Goal: Communication & Community: Answer question/provide support

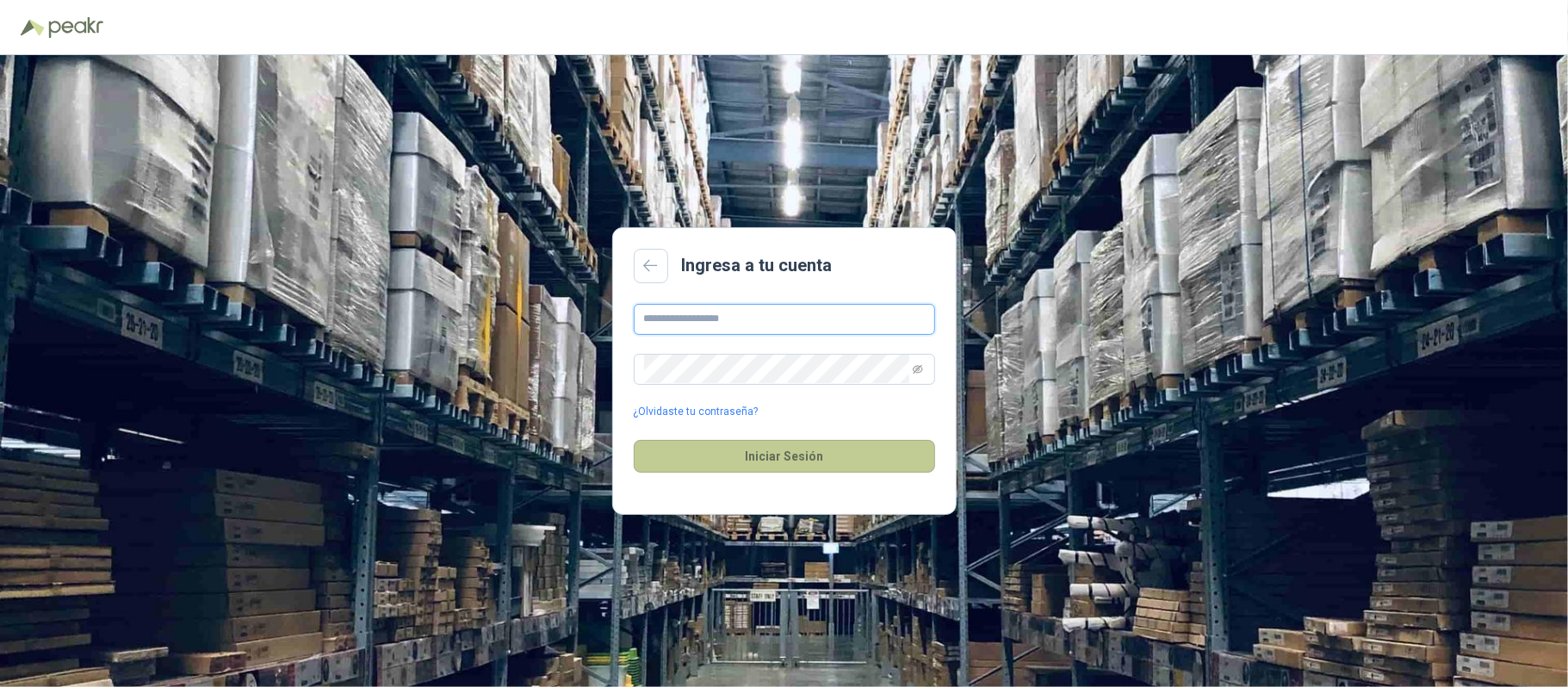
type input "**********"
click at [803, 456] on button "Iniciar Sesión" at bounding box center [785, 457] width 302 height 33
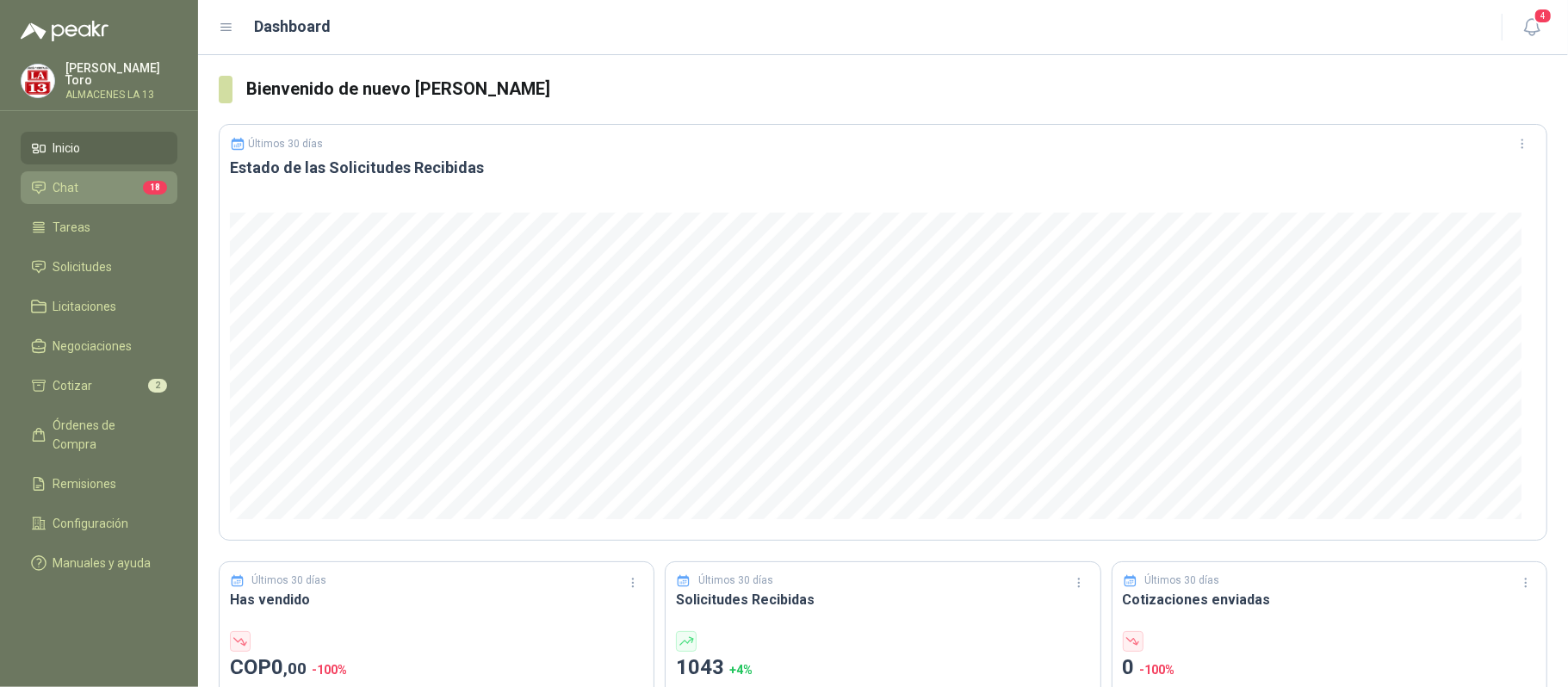
click at [111, 172] on link "Chat 18" at bounding box center [100, 188] width 157 height 33
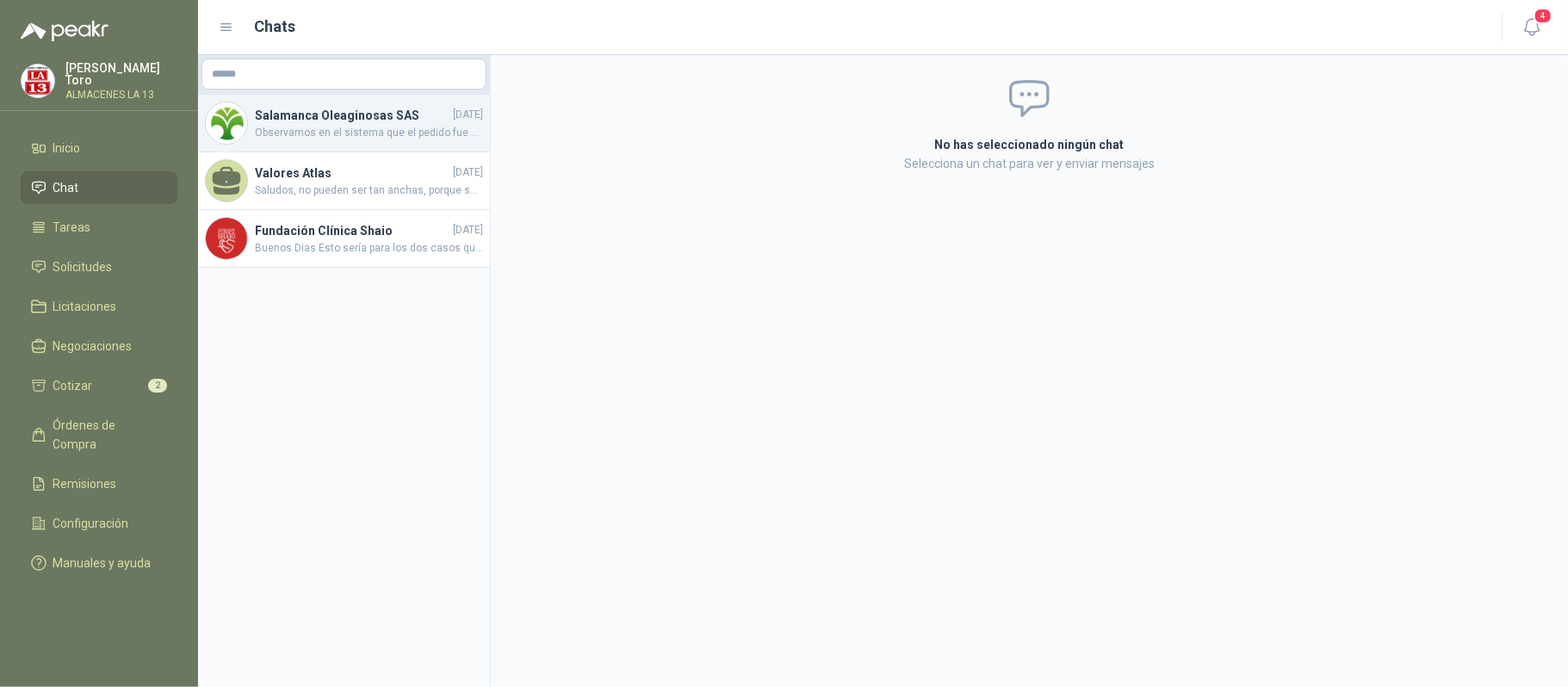
click at [322, 122] on h4 "Salamanca Oleaginosas SAS" at bounding box center [352, 115] width 195 height 19
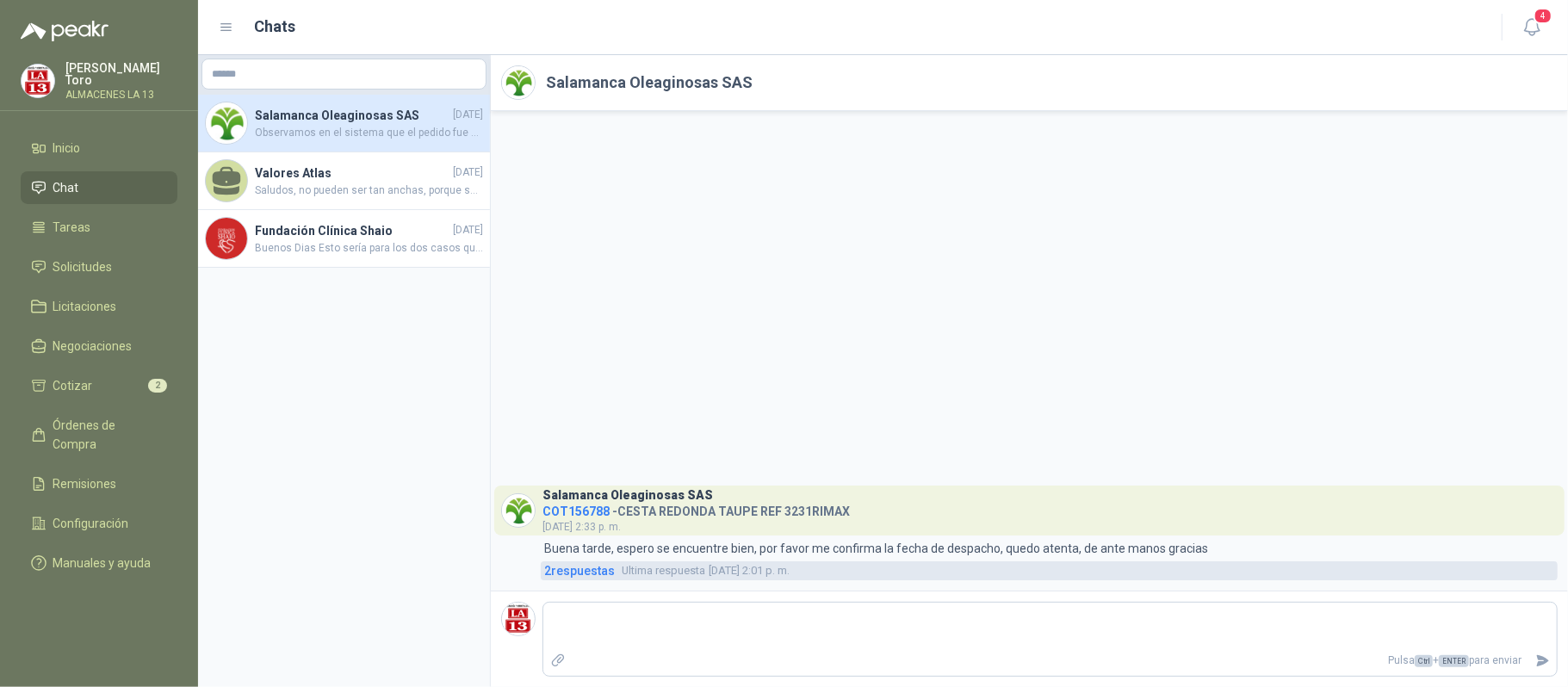
click at [593, 569] on span "2 respuesta s" at bounding box center [579, 570] width 70 height 19
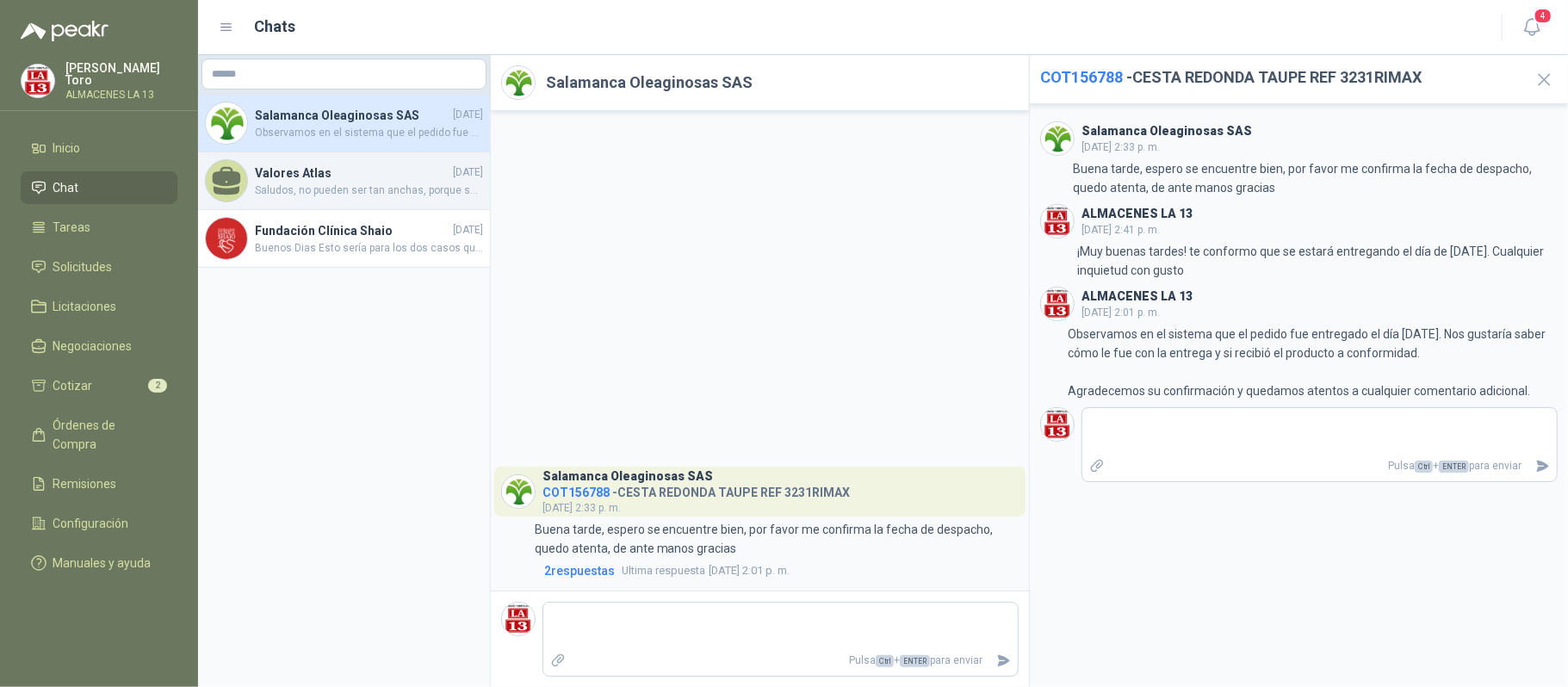
click at [335, 187] on span "Saludos, no pueden ser tan anchas, porque son para unos estantes. ¿Puedes envia…" at bounding box center [369, 191] width 228 height 16
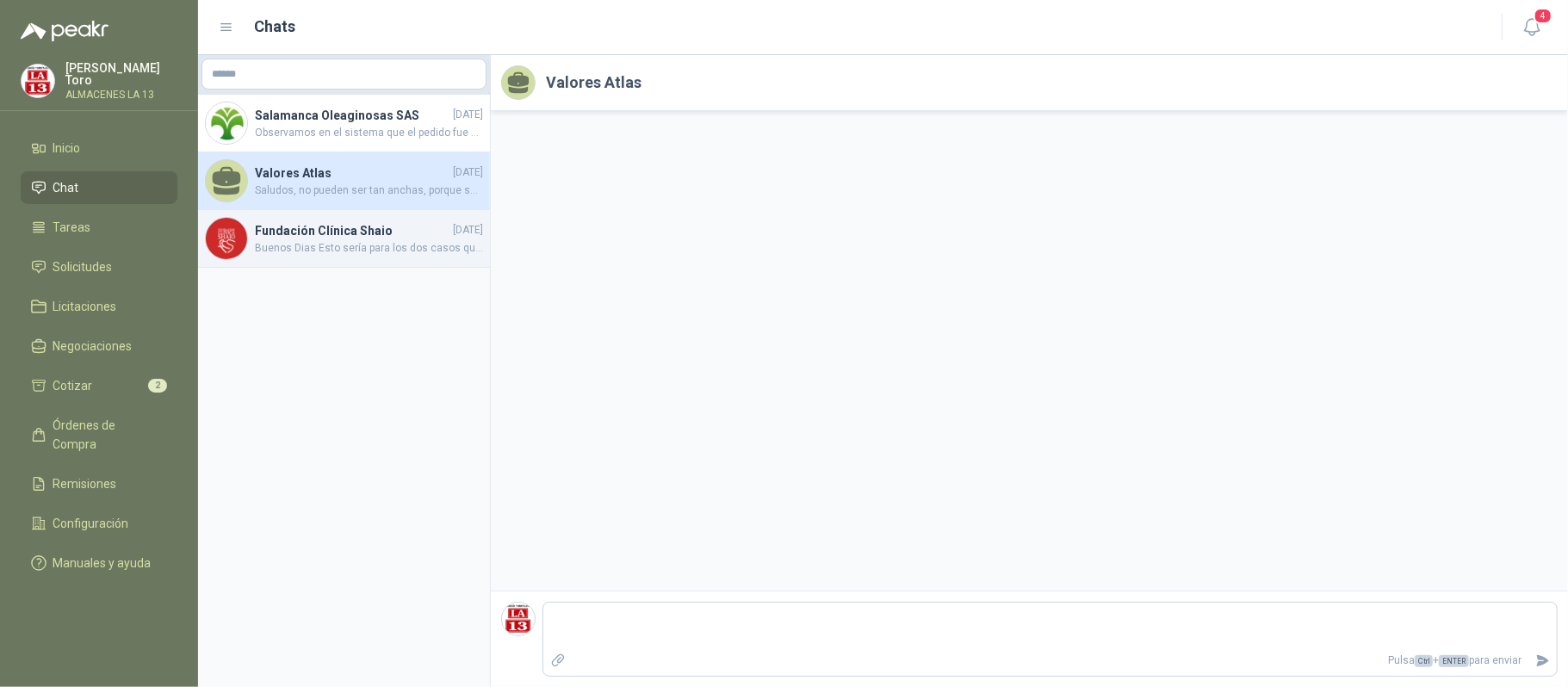
click at [344, 249] on span "Buenos Dias Esto sería para los dos casos que tenemos de las cajas, se realizar…" at bounding box center [369, 248] width 228 height 16
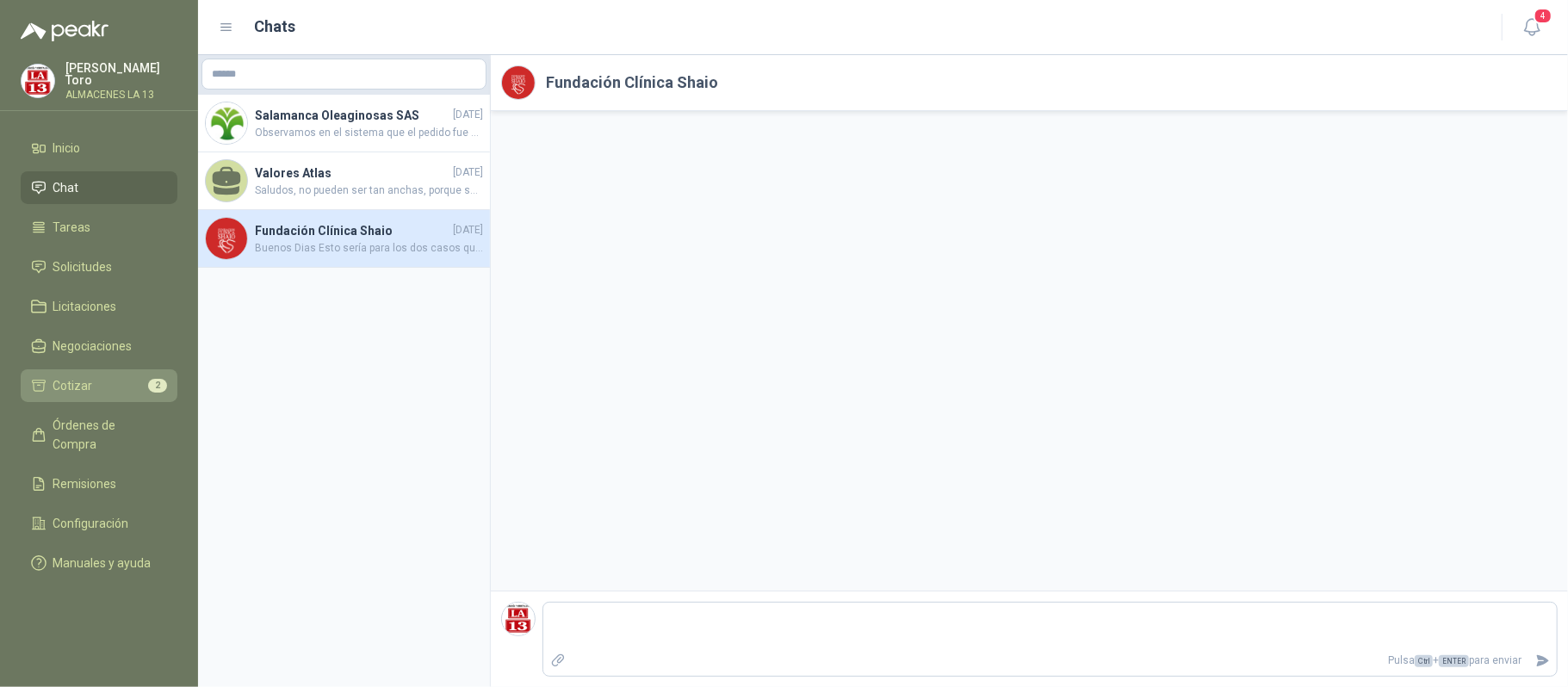
click at [131, 376] on li "Cotizar 2" at bounding box center [99, 386] width 136 height 19
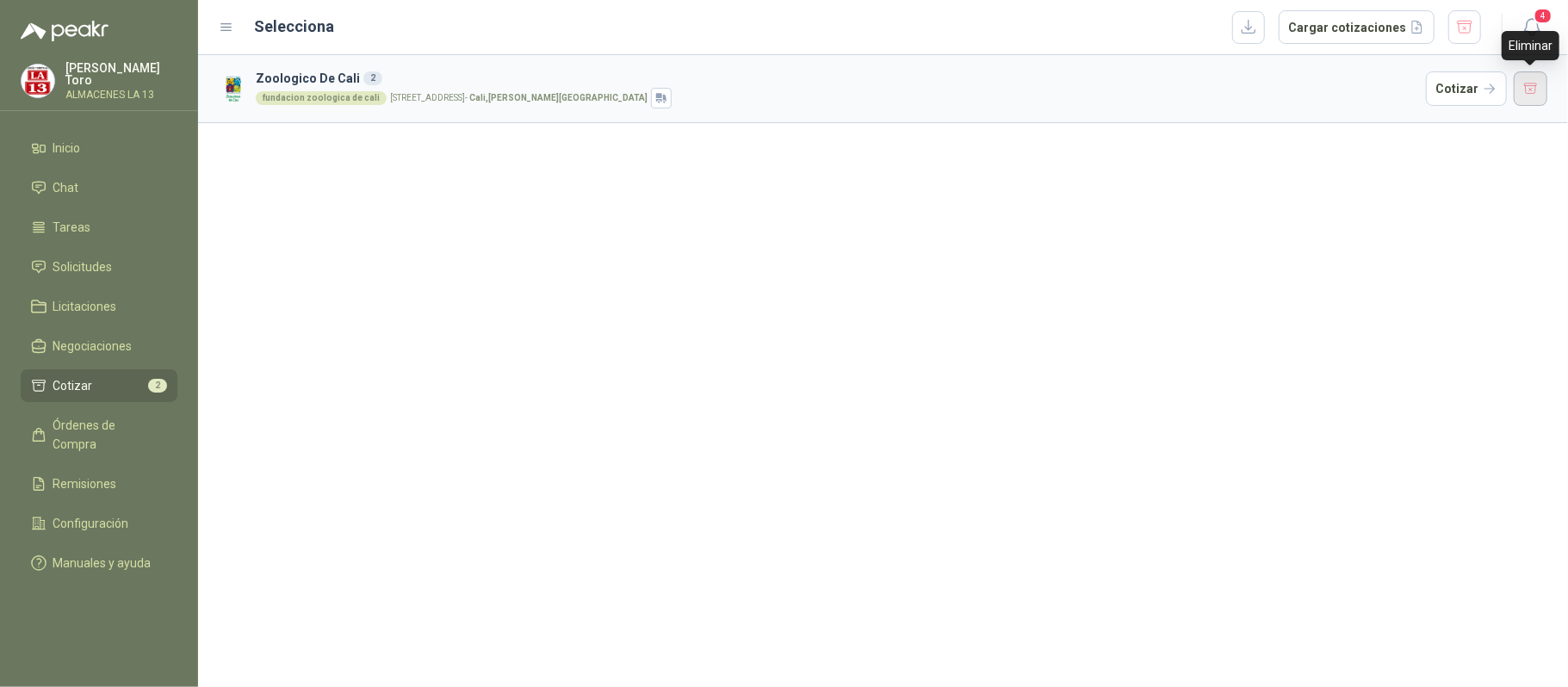
click at [1536, 90] on button "button" at bounding box center [1531, 89] width 35 height 35
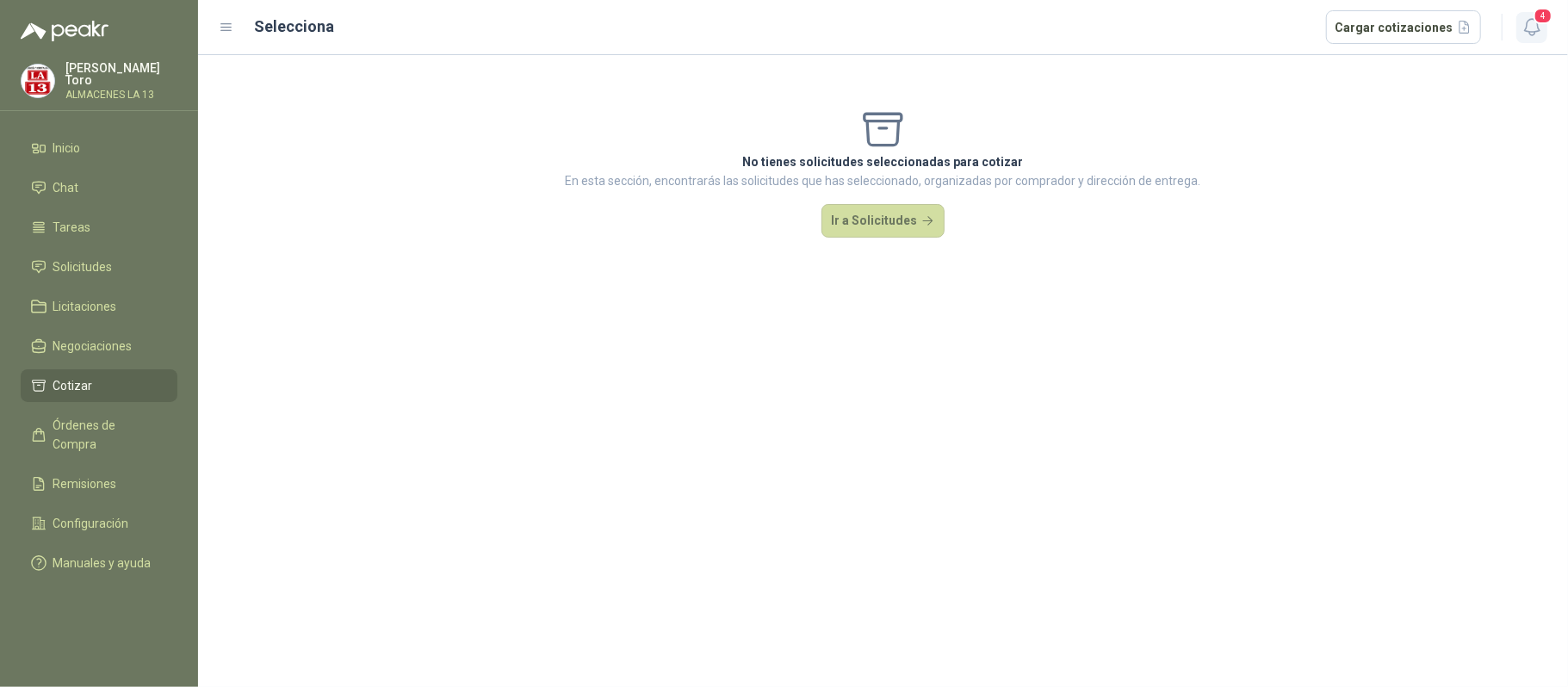
click at [1537, 28] on icon "button" at bounding box center [1532, 27] width 22 height 22
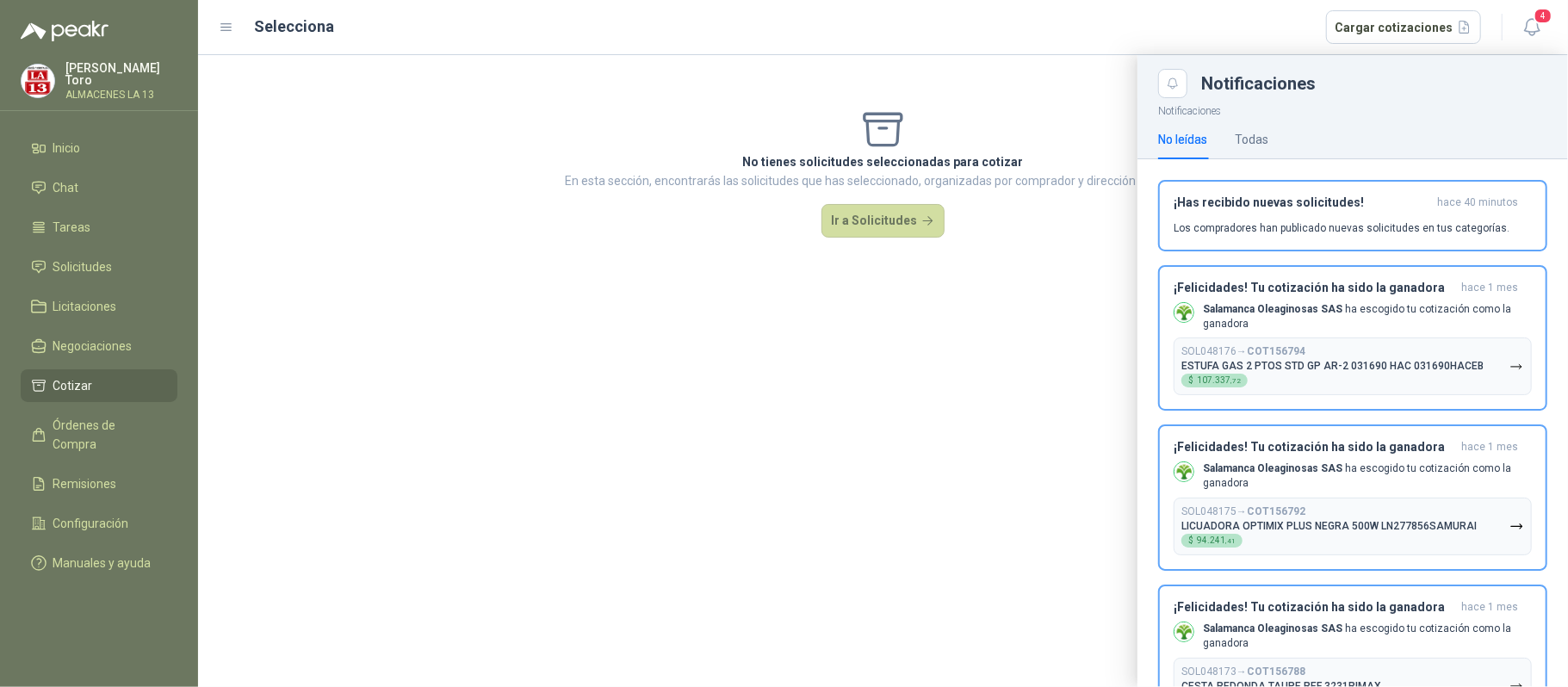
click at [95, 283] on ul "Inicio Chat Tareas Solicitudes Licitaciones Negociaciones Cotizar Órdenes de Co…" at bounding box center [99, 359] width 198 height 455
click at [76, 266] on span "Solicitudes" at bounding box center [82, 267] width 59 height 19
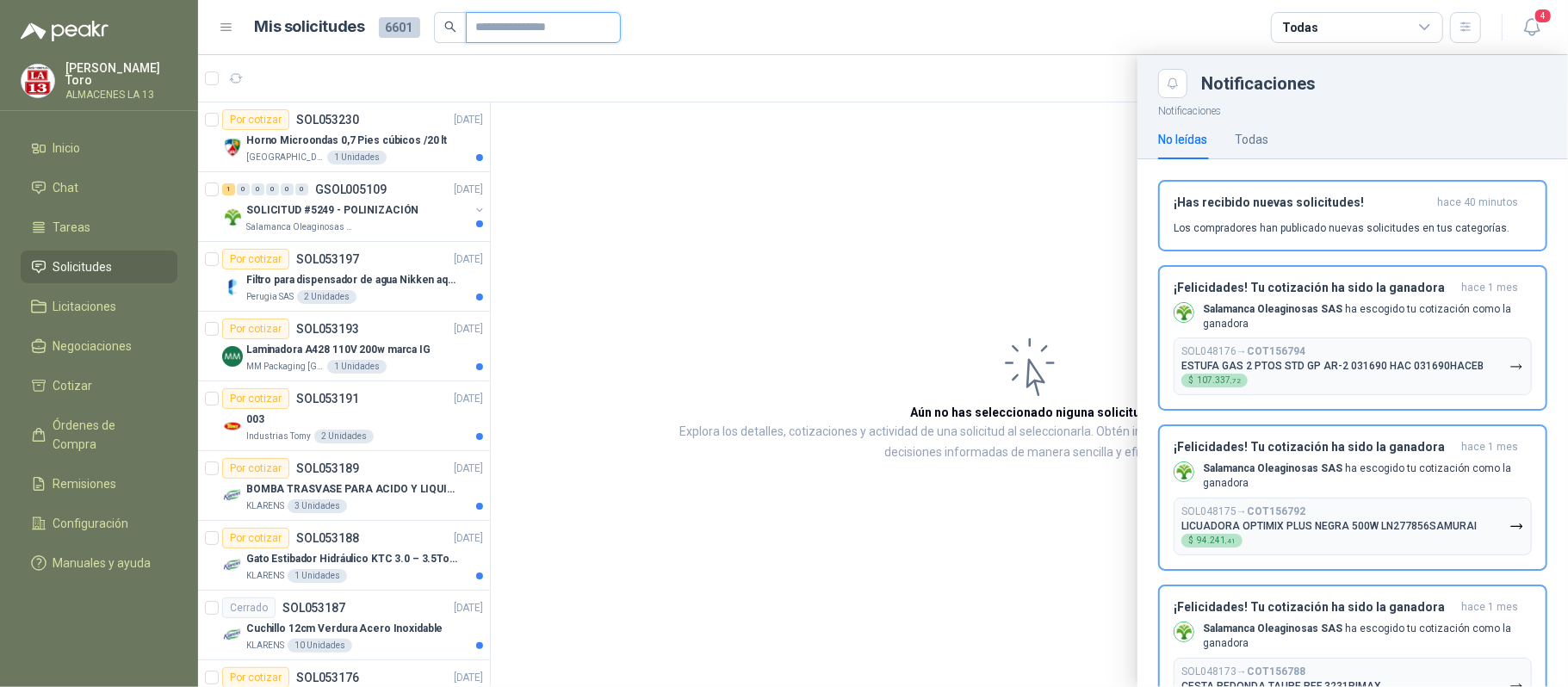
click at [560, 18] on input "text" at bounding box center [536, 27] width 121 height 29
type input "*******"
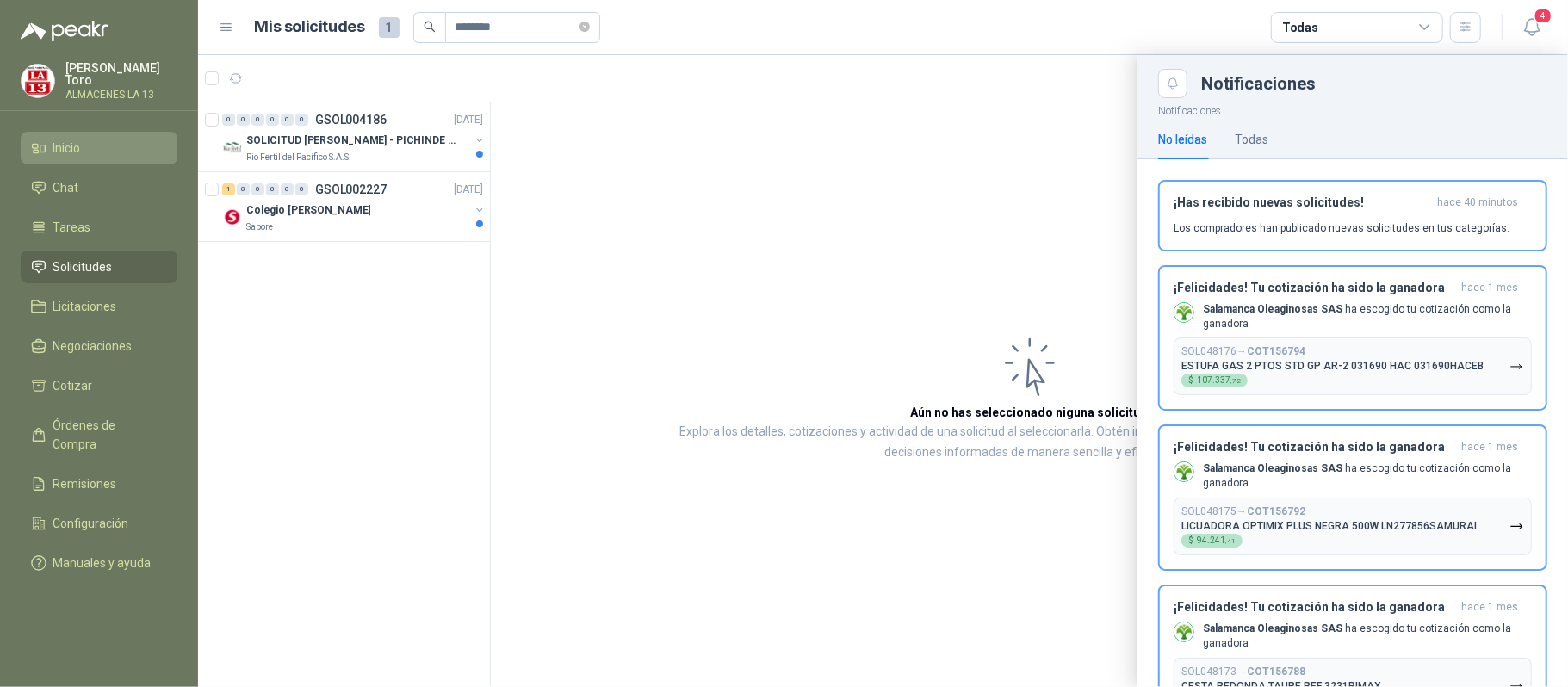
click at [80, 146] on span "Inicio" at bounding box center [67, 148] width 27 height 19
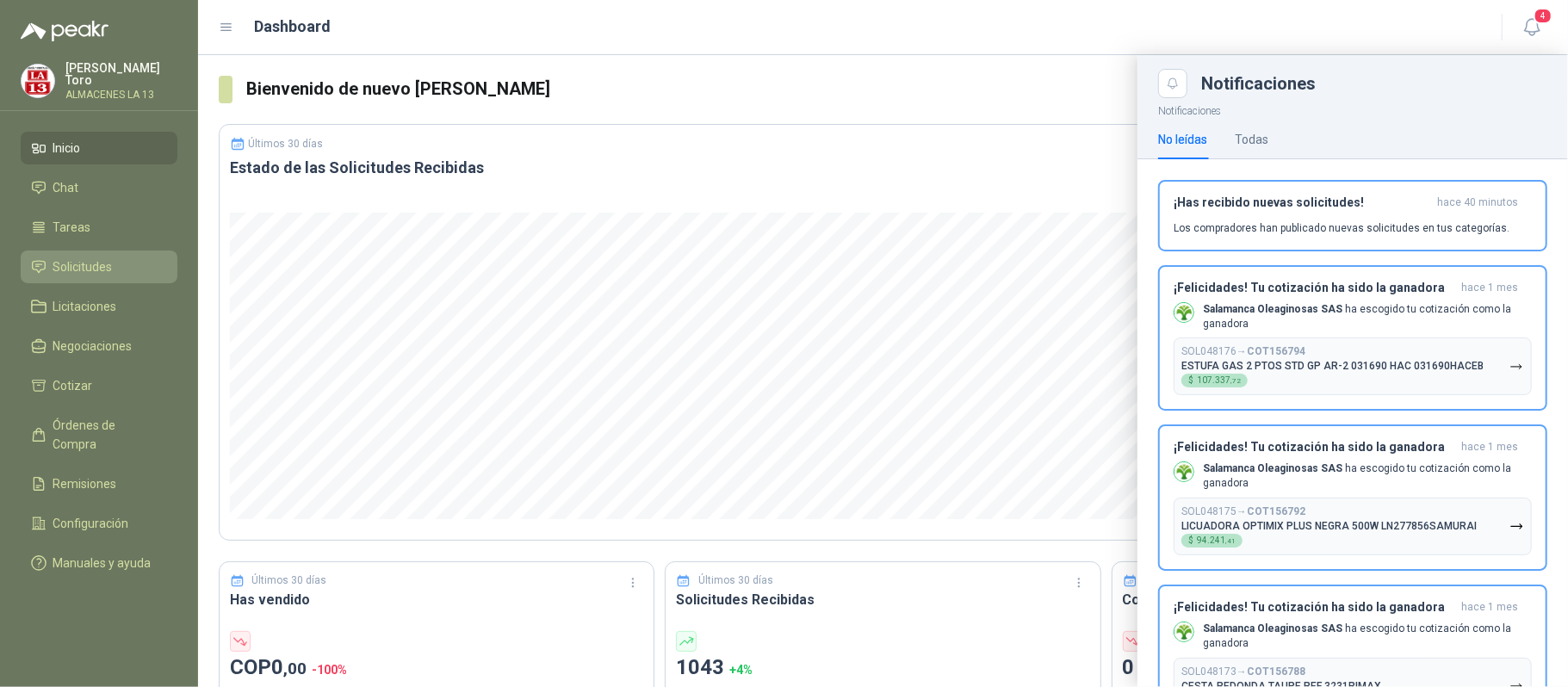
click at [70, 259] on span "Solicitudes" at bounding box center [82, 267] width 59 height 19
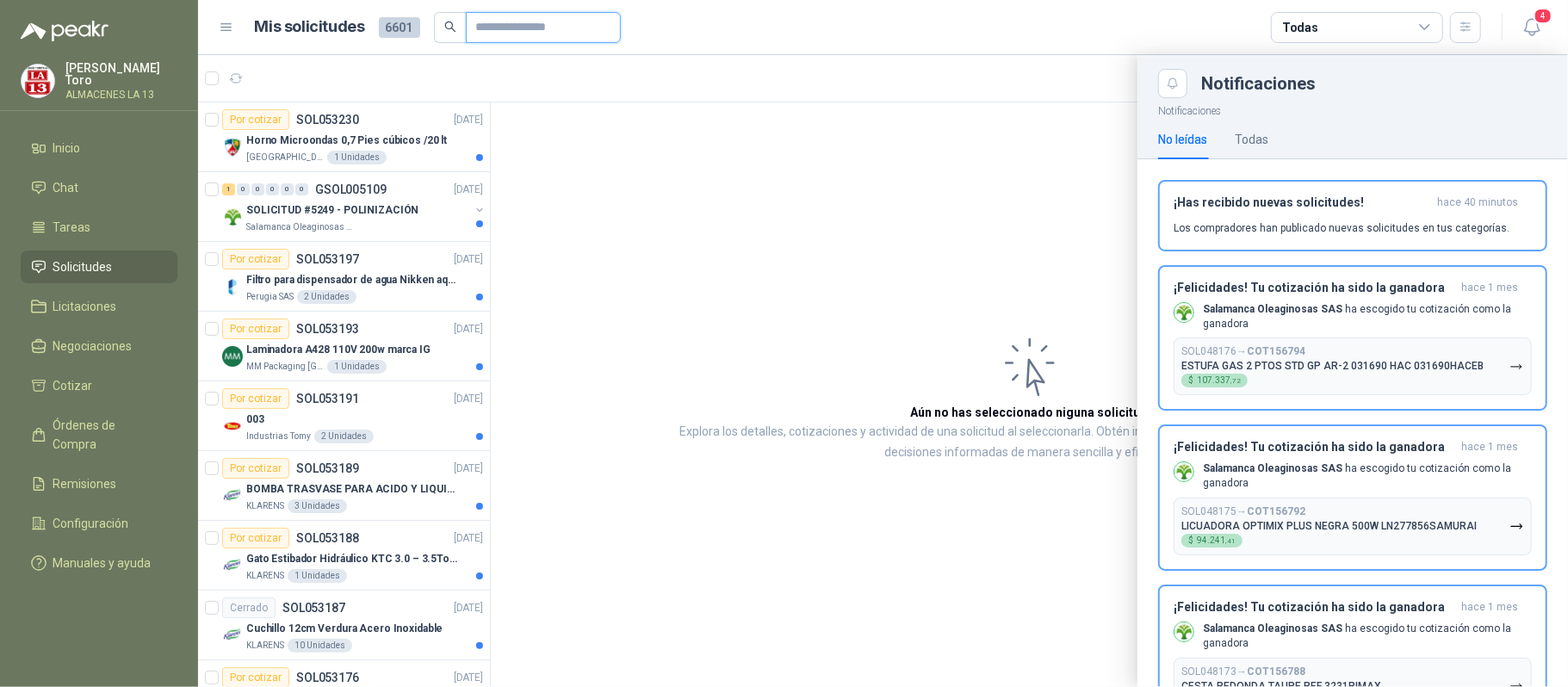
click at [568, 18] on input "text" at bounding box center [536, 27] width 121 height 29
click at [1413, 26] on div "Todas" at bounding box center [1357, 27] width 172 height 31
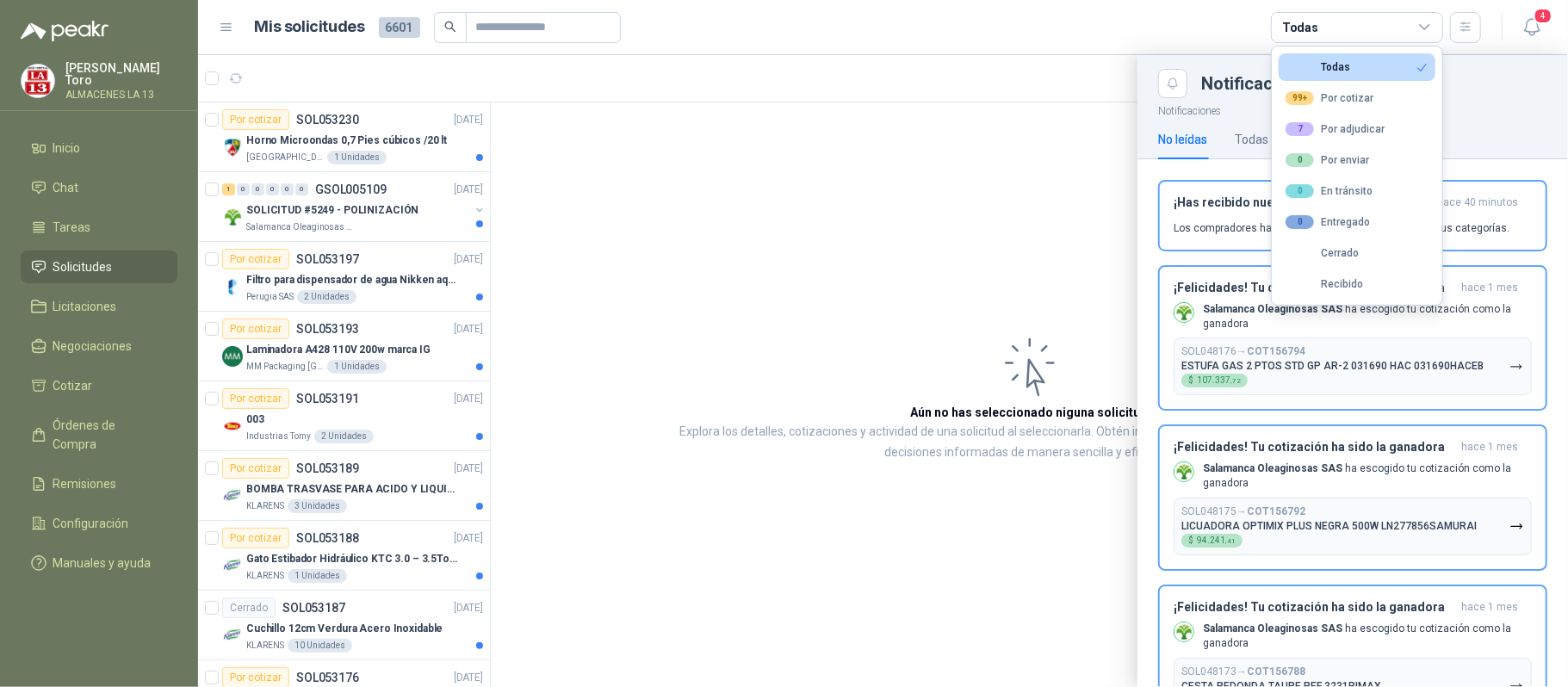
click at [876, 218] on div at bounding box center [883, 371] width 1370 height 632
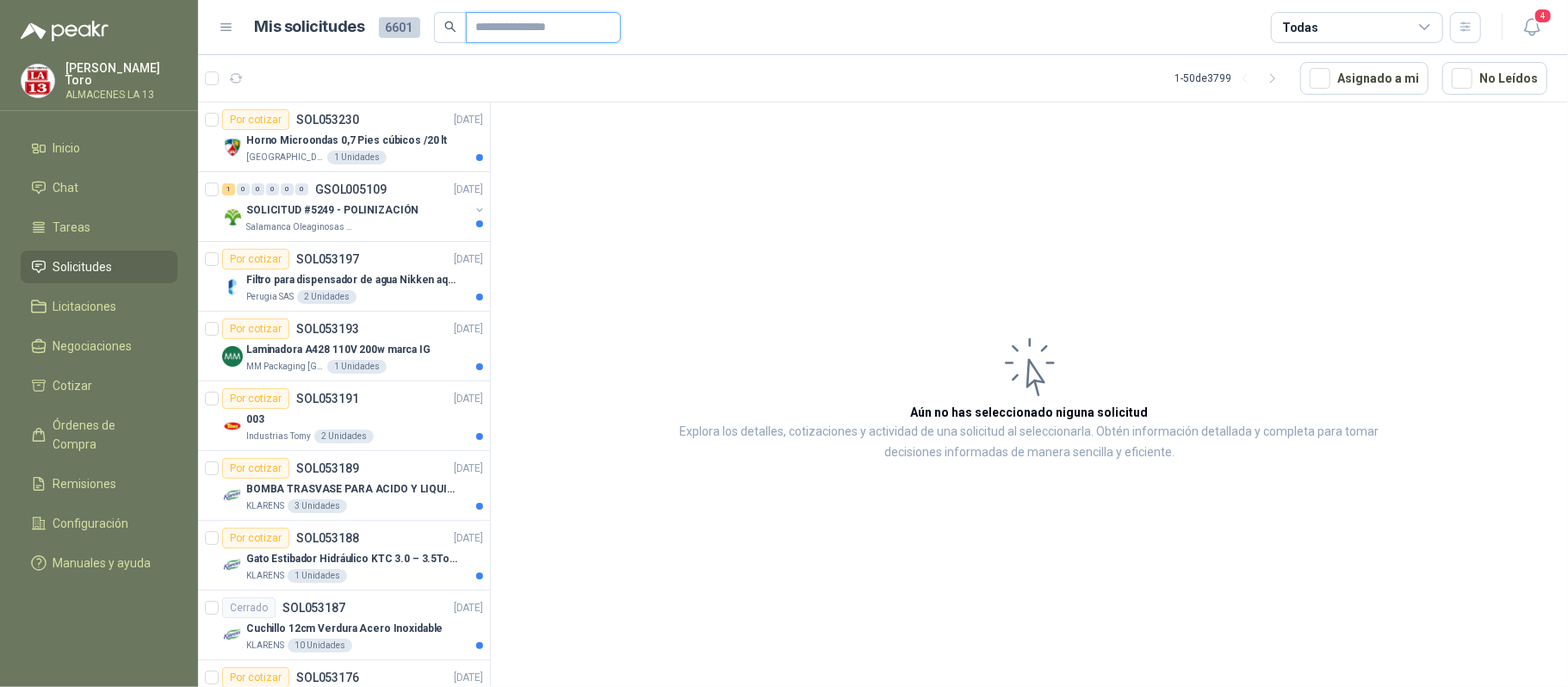
click at [569, 19] on input "text" at bounding box center [536, 27] width 121 height 29
type input "*"
type input "*********"
click at [439, 35] on span at bounding box center [436, 27] width 32 height 31
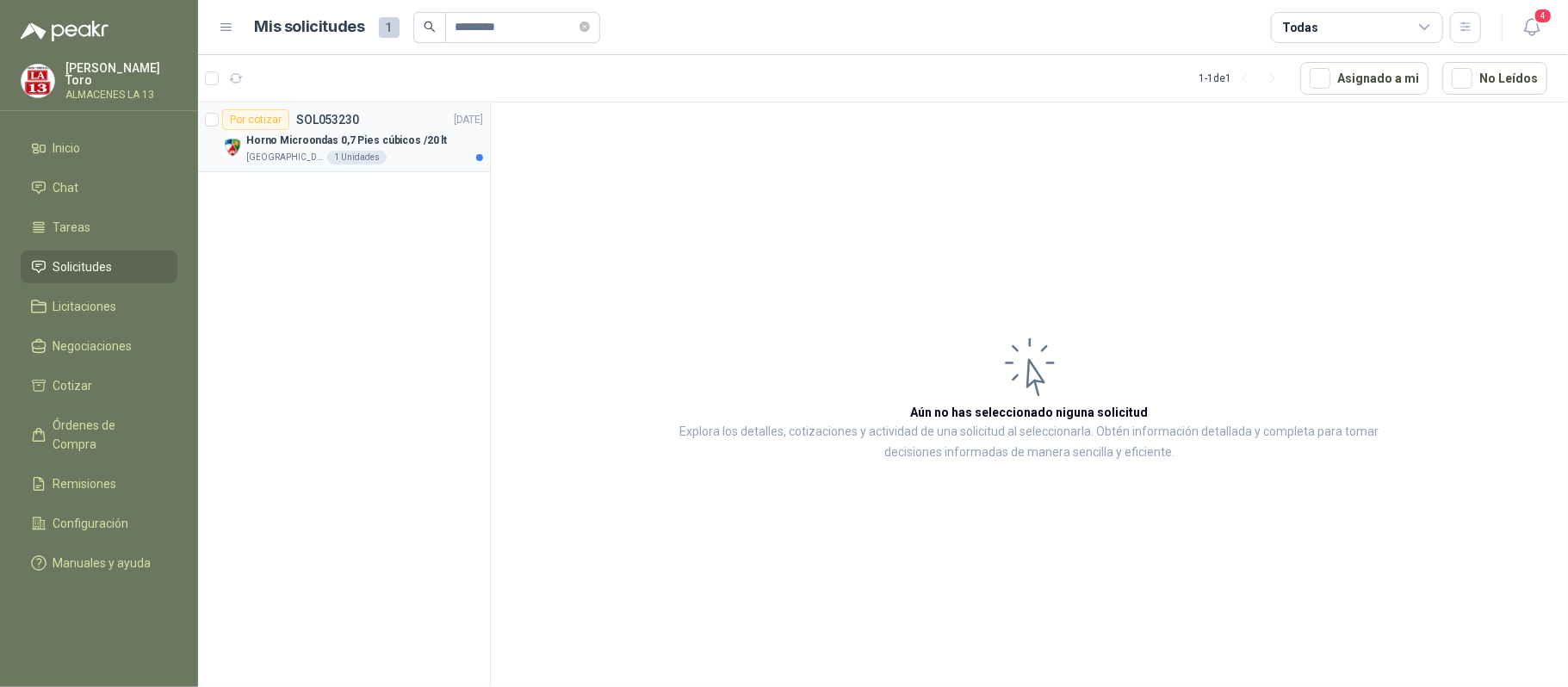
click at [382, 159] on div "[GEOGRAPHIC_DATA][PERSON_NAME]" at bounding box center [365, 157] width 237 height 14
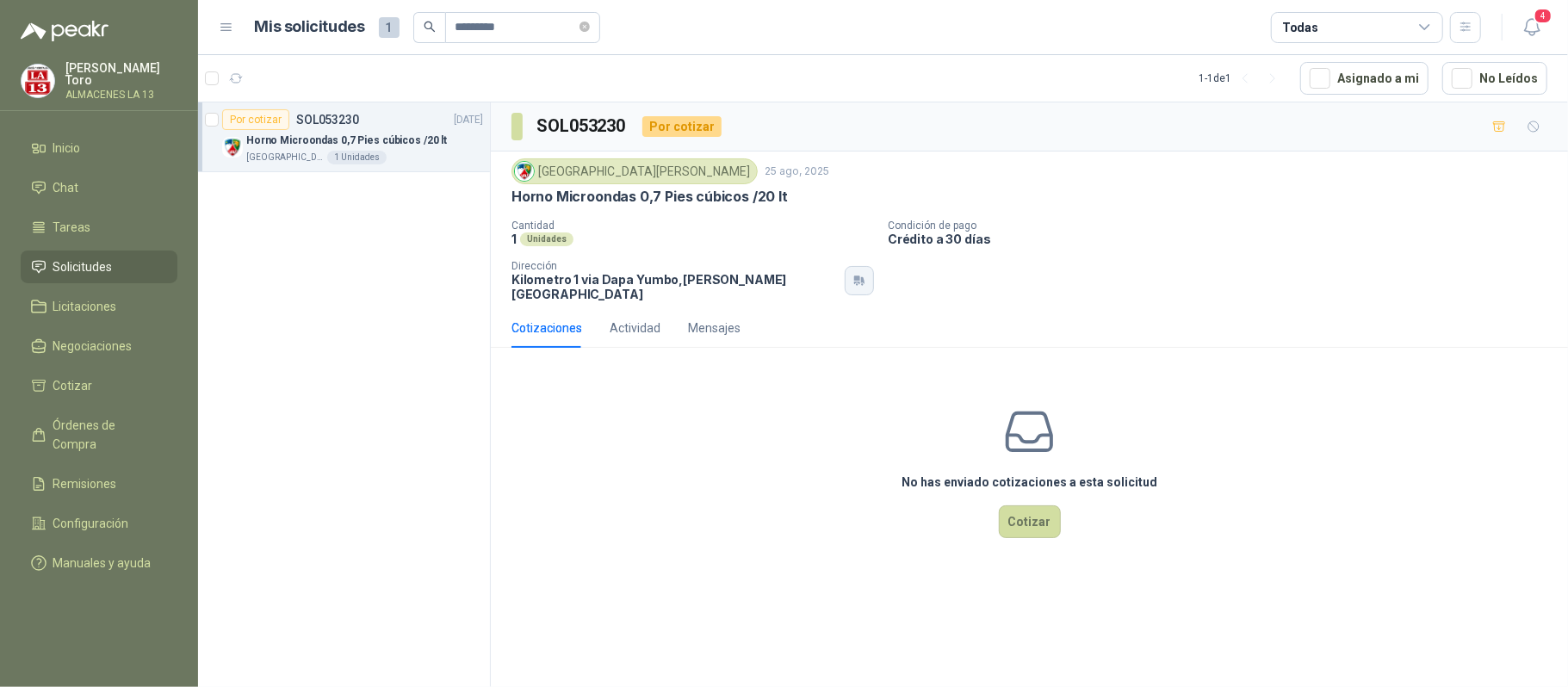
click at [854, 277] on icon "button" at bounding box center [857, 280] width 6 height 5
click at [1131, 312] on div "Cotizaciones Actividad Mensajes" at bounding box center [1030, 327] width 1036 height 39
click at [1035, 507] on button "Cotizar" at bounding box center [1030, 522] width 62 height 33
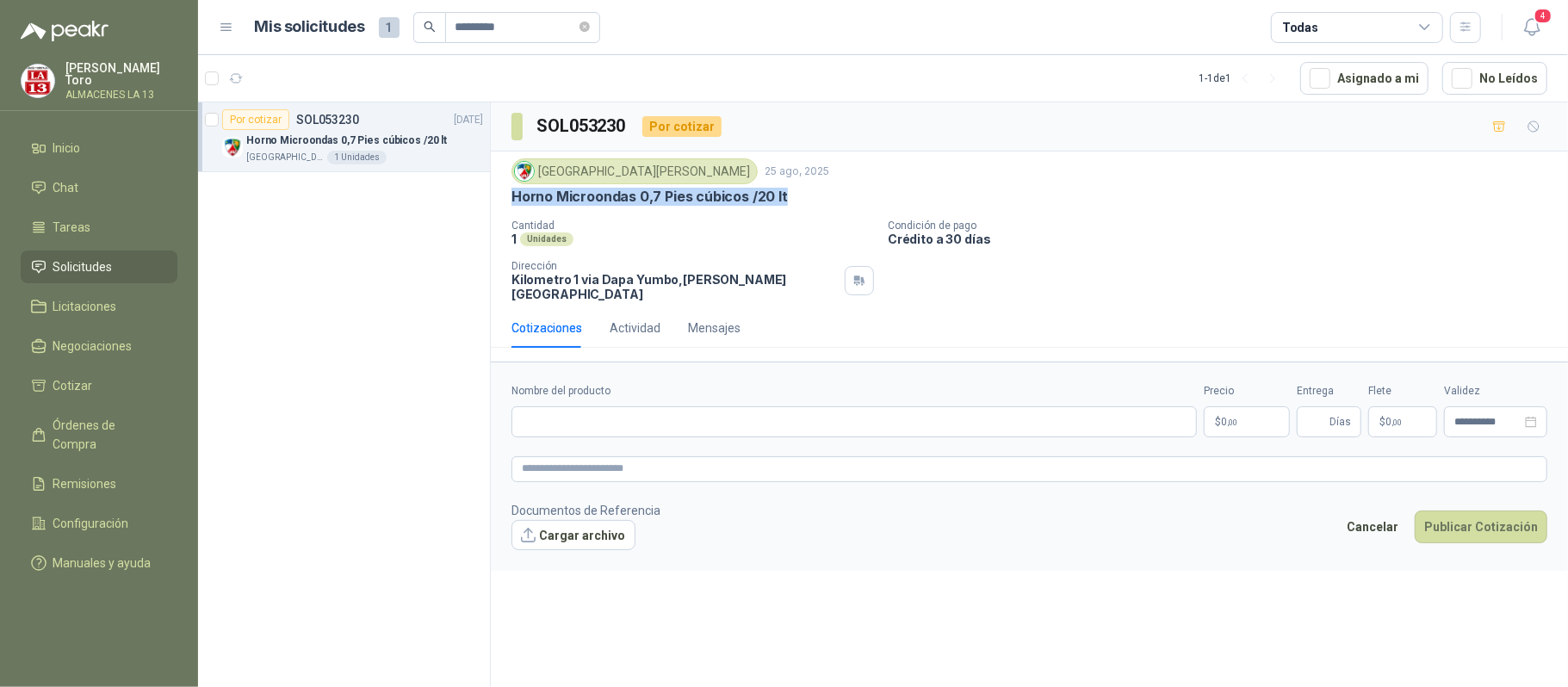
drag, startPoint x: 497, startPoint y: 197, endPoint x: 811, endPoint y: 202, distance: 314.0
click at [811, 202] on div "Colegio [PERSON_NAME] [DATE] Horno Microondas 0,7 Pies cúbicos /20 lt Cantidad …" at bounding box center [1029, 230] width 1077 height 157
